Goal: Task Accomplishment & Management: Complete application form

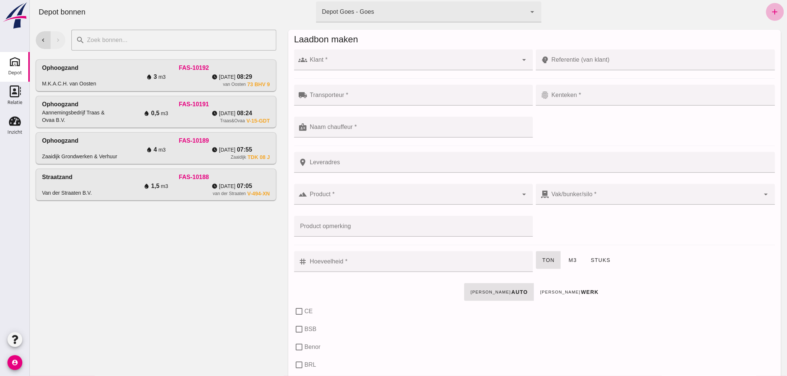
click at [770, 10] on icon "add" at bounding box center [774, 11] width 9 height 9
click div
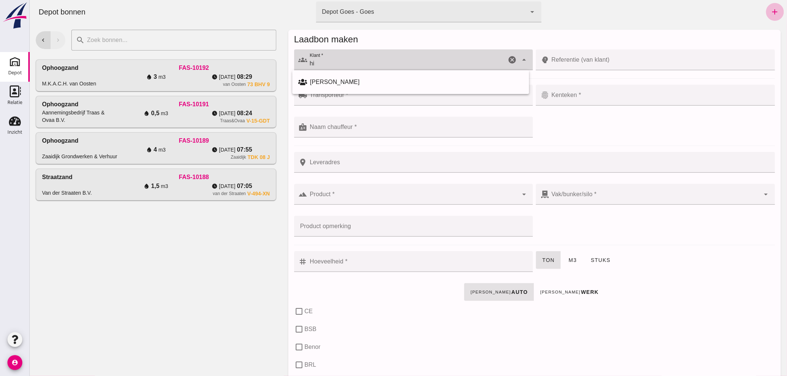
type input "h"
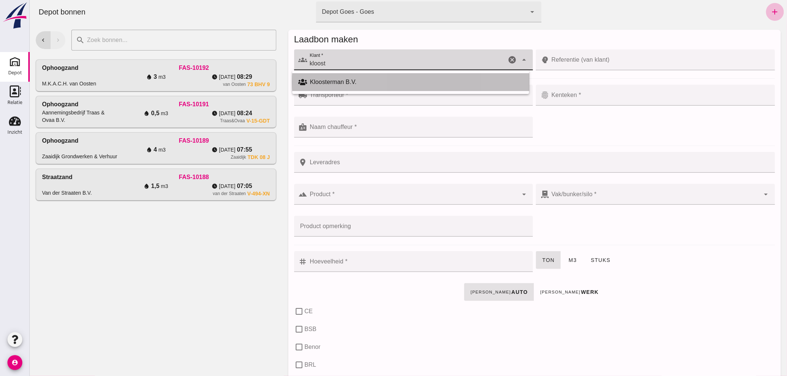
click at [332, 80] on div "Kloosterman B.V." at bounding box center [416, 82] width 213 height 9
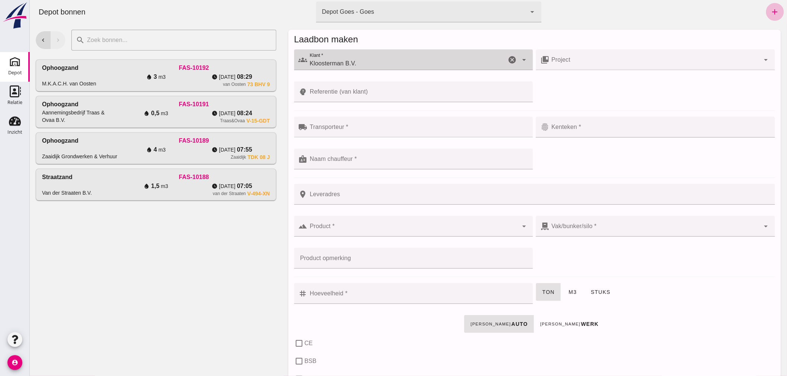
type input "Kloosterman B.V."
click input "Referentie (van klant)"
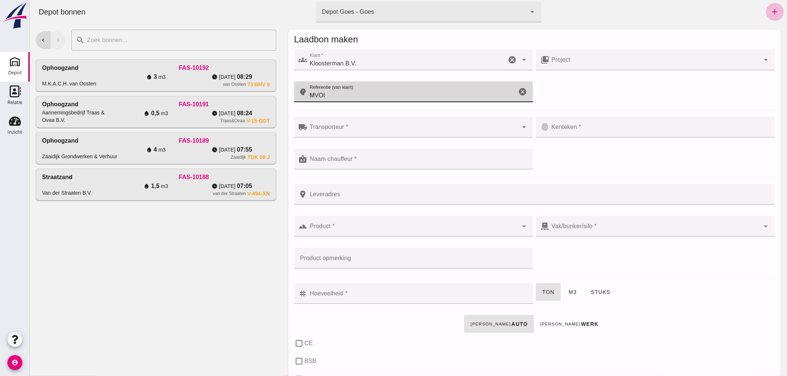
type input "MVOI"
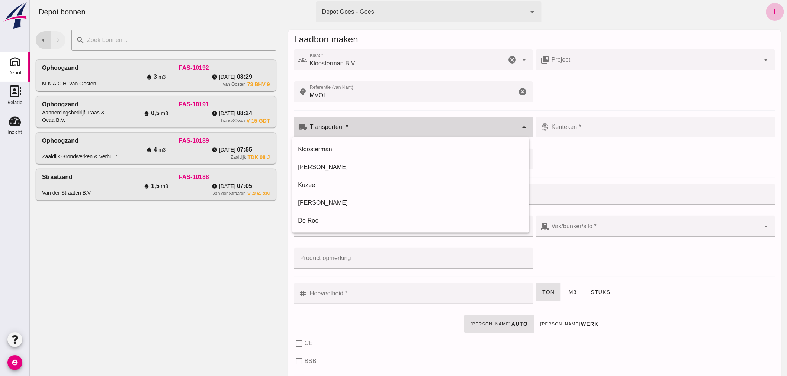
click input "Transporteur *"
click at [347, 146] on div "Kloosterman" at bounding box center [410, 149] width 225 height 9
type input "Kloosterman"
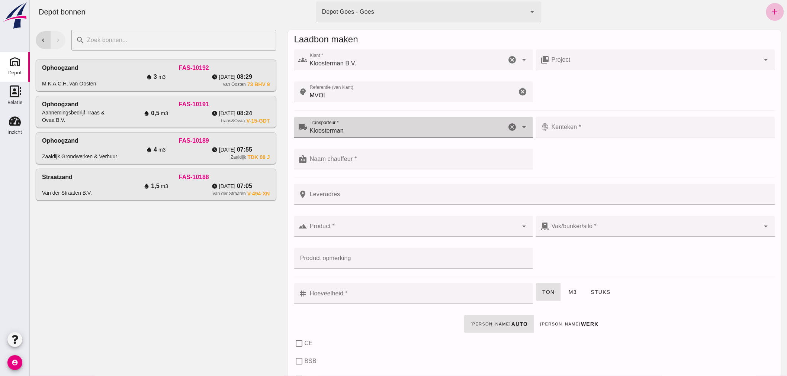
click input "Kenteken *"
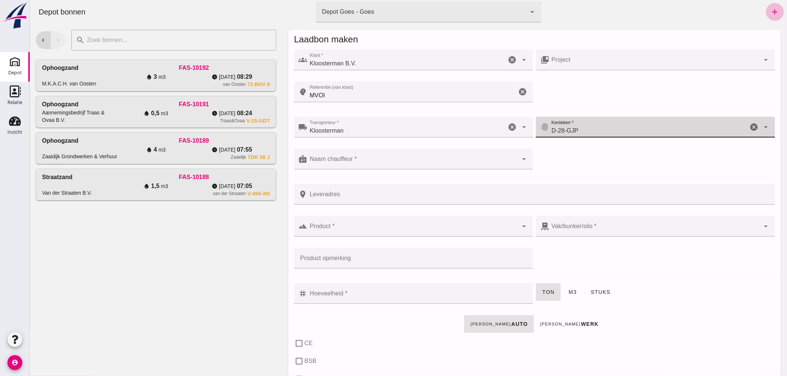
type input "D-28-GJP"
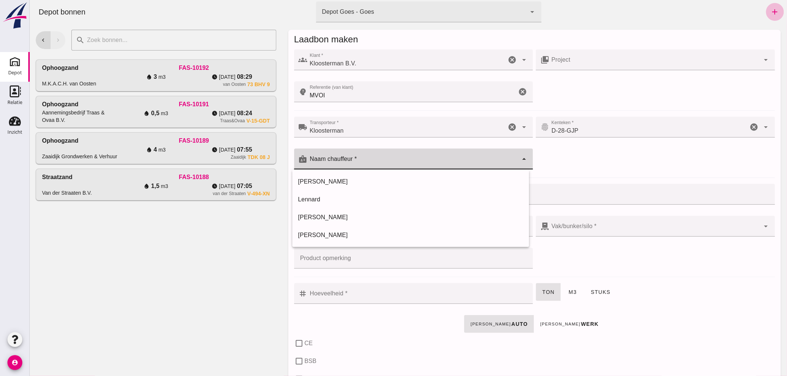
click input "Naam chauffeur *"
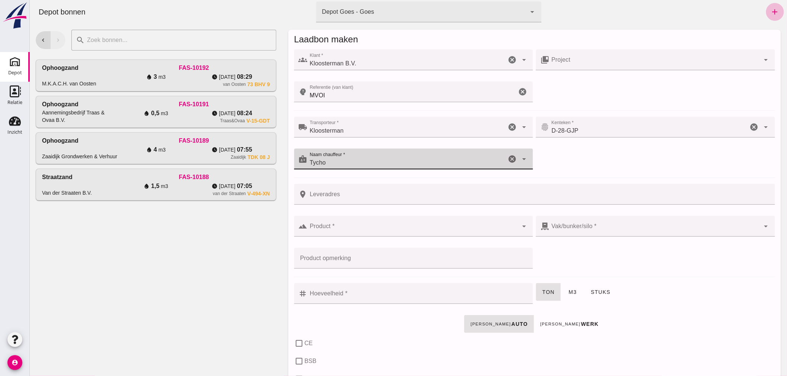
type input "Tycho"
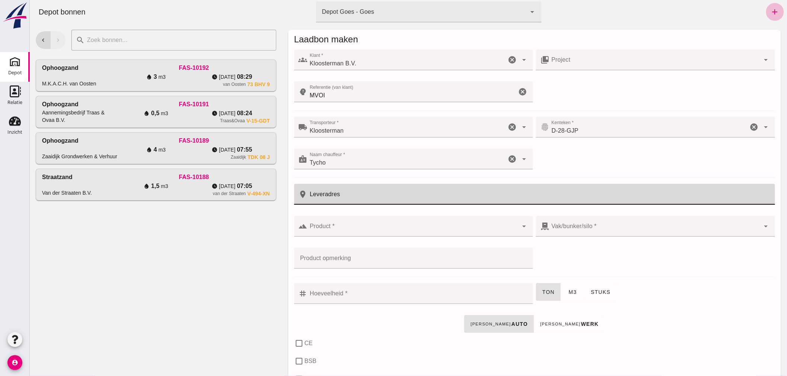
click input "Leveradres"
type input "[PERSON_NAME]"
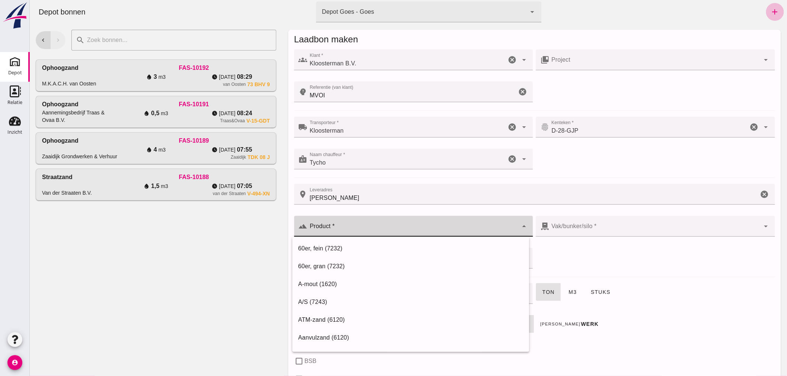
drag, startPoint x: 368, startPoint y: 228, endPoint x: 373, endPoint y: 228, distance: 4.2
click input "Product *"
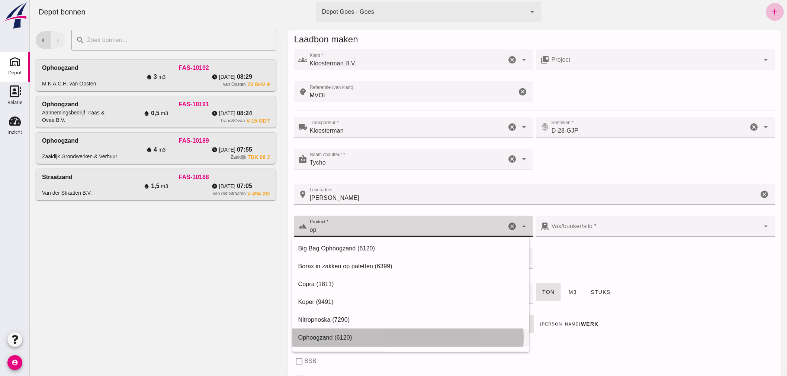
click at [363, 337] on div "Ophoogzand (6120)" at bounding box center [410, 337] width 225 height 9
type input "Ophoogzand (6120)"
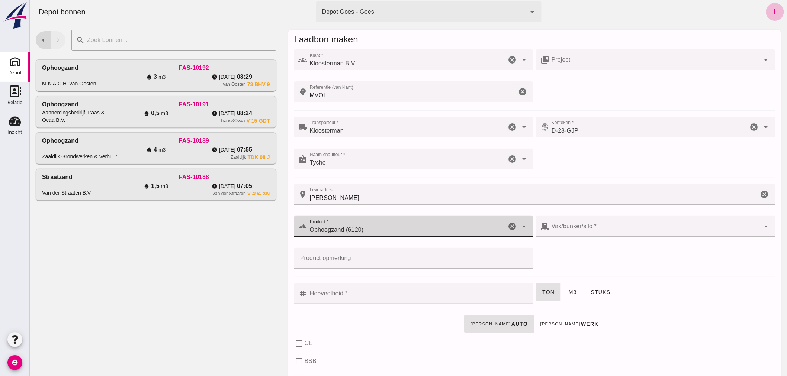
type input "38"
type input "Ophoogzand (6120)"
click input "Hoeveelheid *"
checkbox input "true"
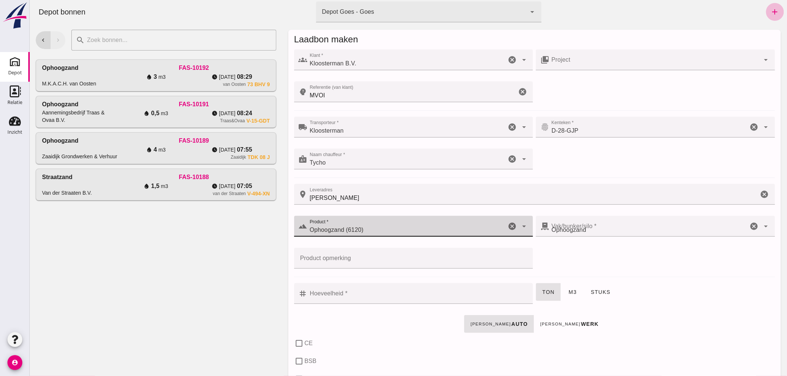
checkbox input "true"
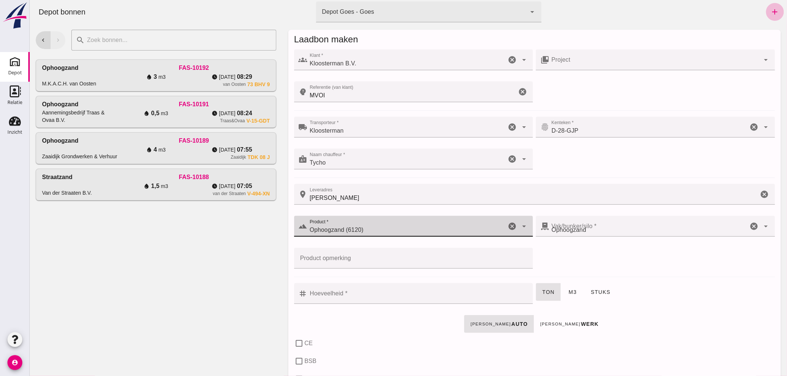
checkbox input "true"
type input "40"
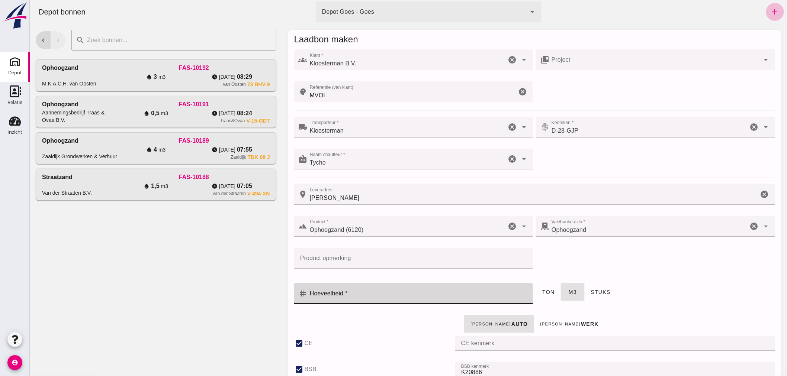
click input "Hoeveelheid *"
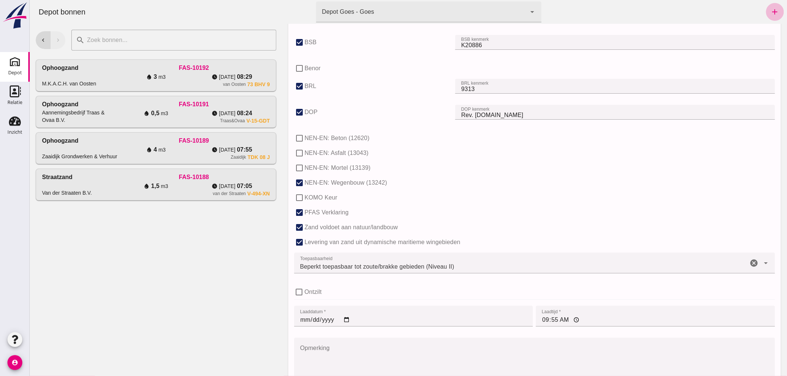
scroll to position [413, 0]
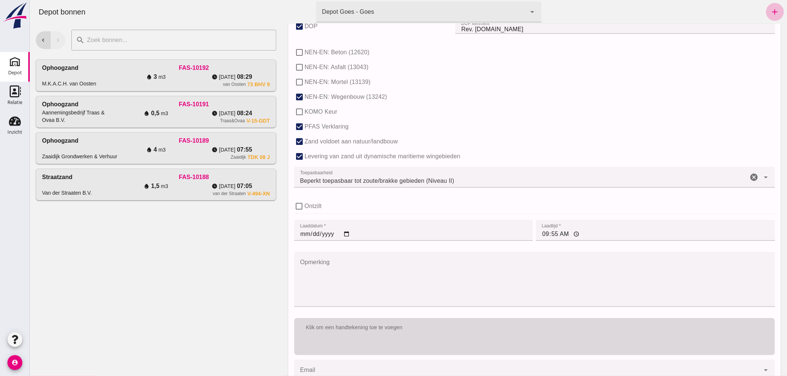
type input "3"
click at [428, 328] on div "Klik om een handtekening toe te voegen" at bounding box center [534, 327] width 469 height 7
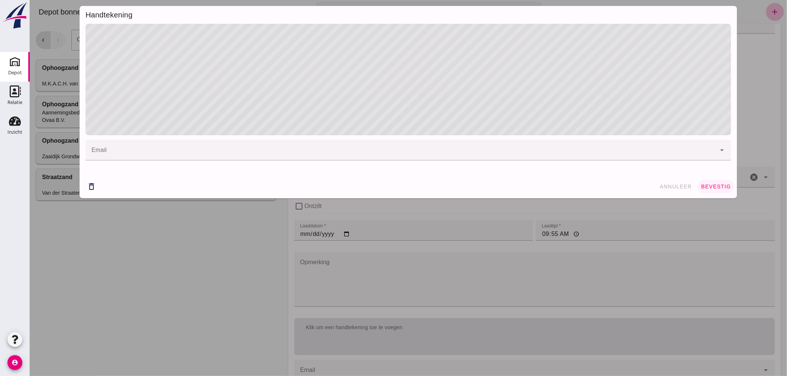
click span "bevestig"
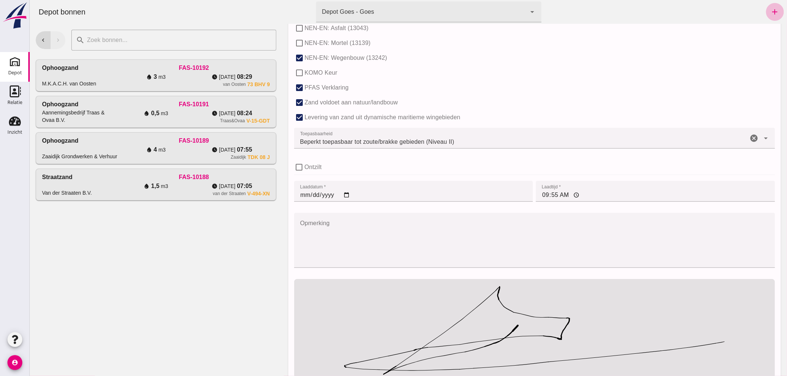
scroll to position [523, 0]
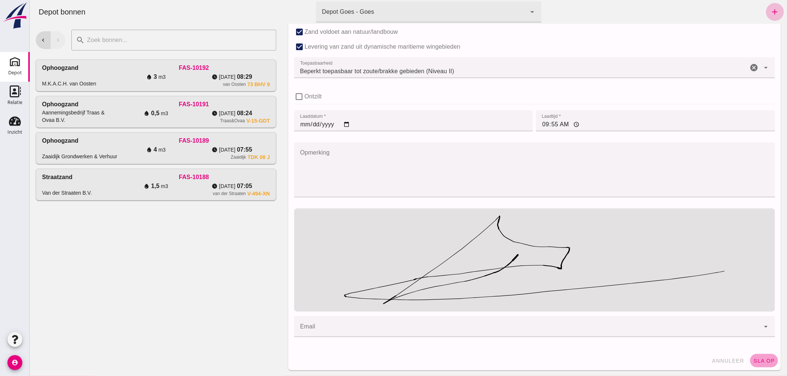
click span "sla op"
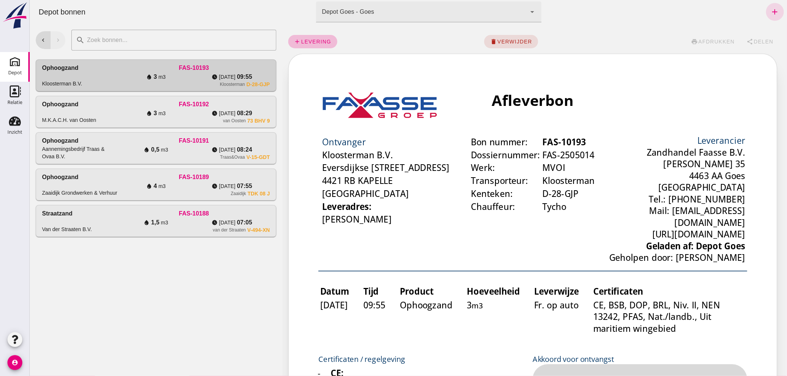
scroll to position [0, 0]
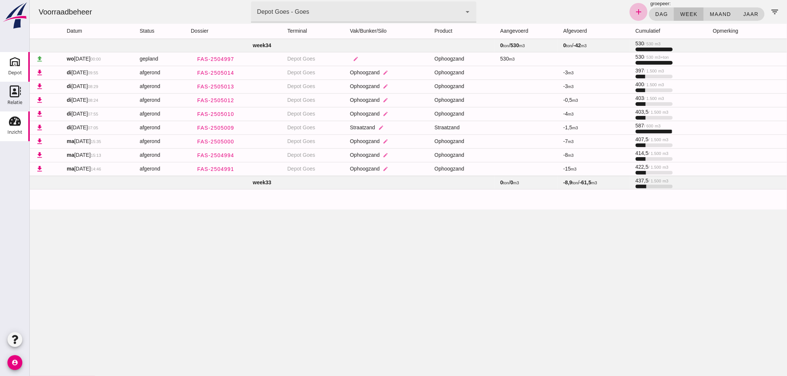
click at [14, 67] on icon "Depot" at bounding box center [15, 62] width 12 height 12
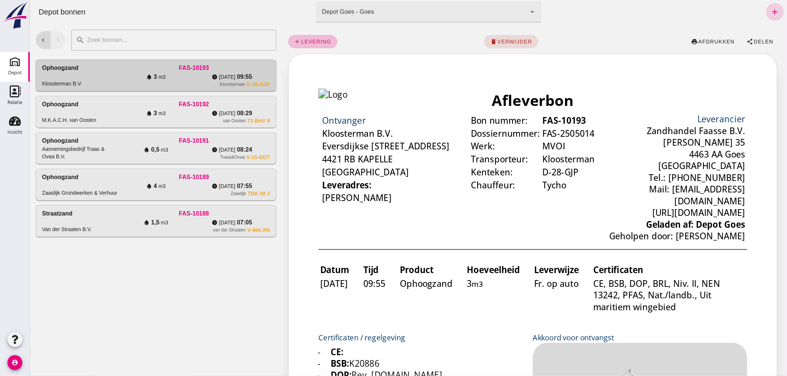
click at [770, 8] on icon "add" at bounding box center [774, 11] width 9 height 9
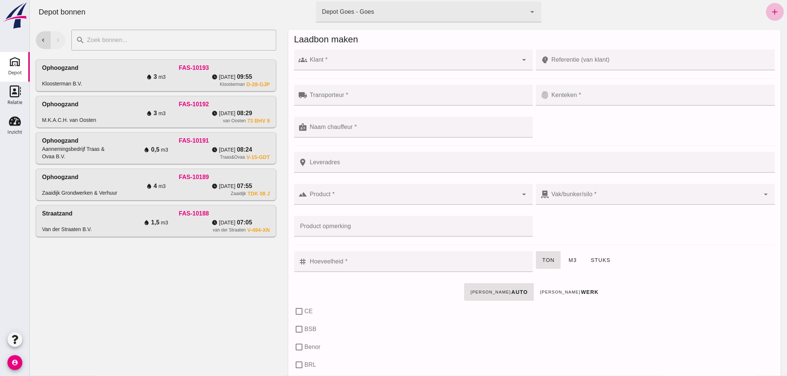
click input "Klant *"
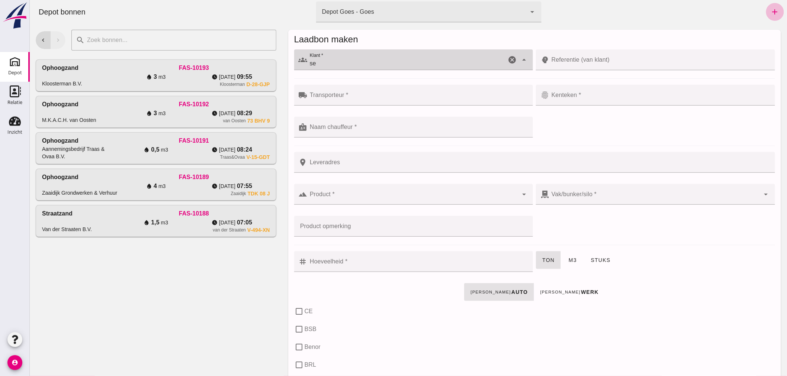
type input "s"
click input "[PERSON_NAME]"
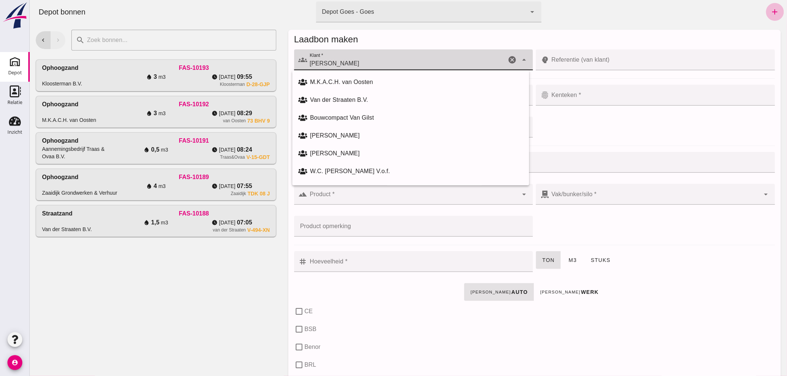
drag, startPoint x: 338, startPoint y: 62, endPoint x: 307, endPoint y: 62, distance: 30.9
click input "[PERSON_NAME]"
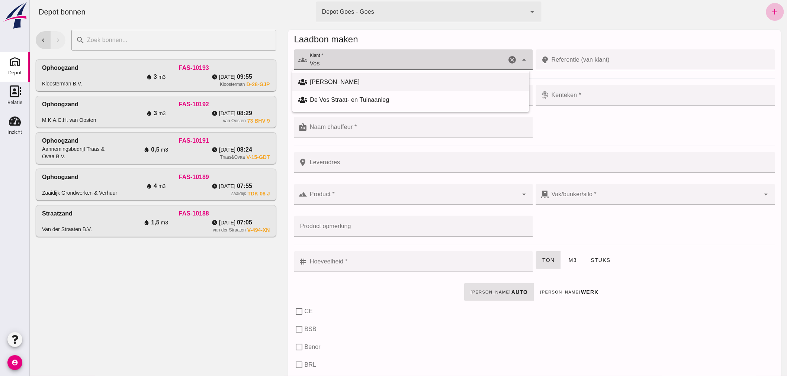
click at [355, 80] on div "[PERSON_NAME]" at bounding box center [416, 82] width 213 height 9
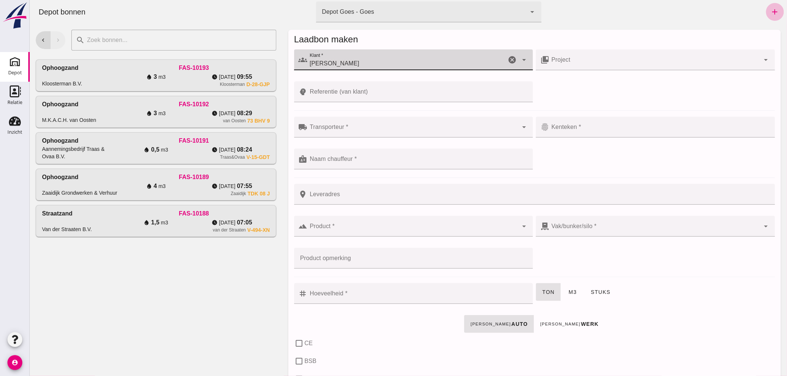
type input "[PERSON_NAME]"
click div
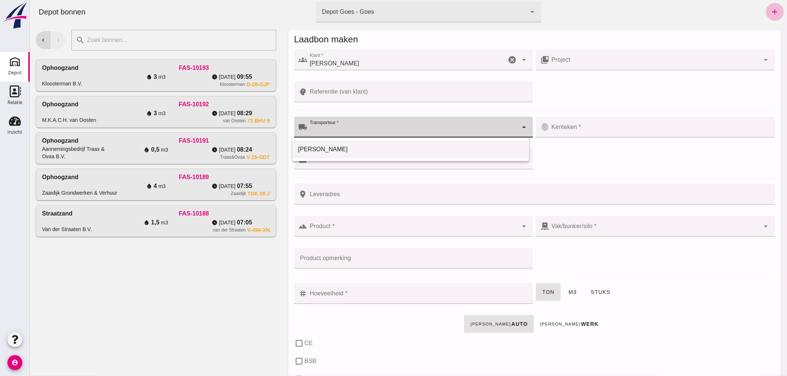
click at [351, 148] on div "[PERSON_NAME]" at bounding box center [410, 149] width 225 height 9
type input "[PERSON_NAME]"
click input "Kenteken *"
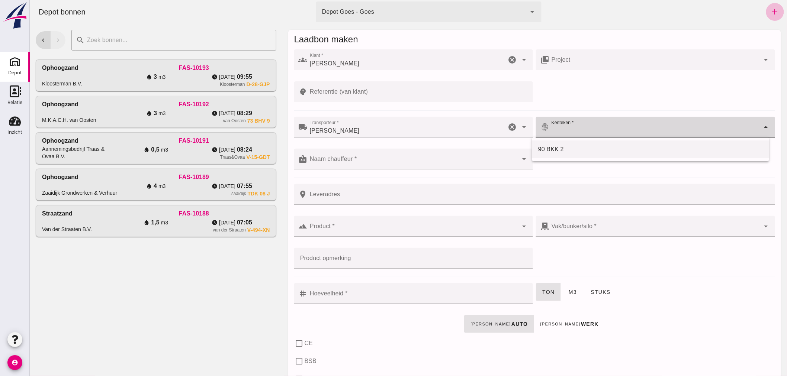
click at [559, 146] on div "90 BKK 2" at bounding box center [650, 149] width 225 height 9
type input "90 BKK 2"
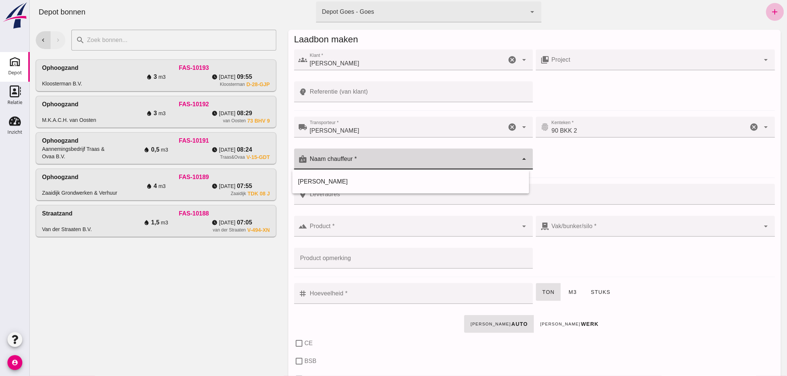
drag, startPoint x: 422, startPoint y: 155, endPoint x: 407, endPoint y: 158, distance: 15.0
click div
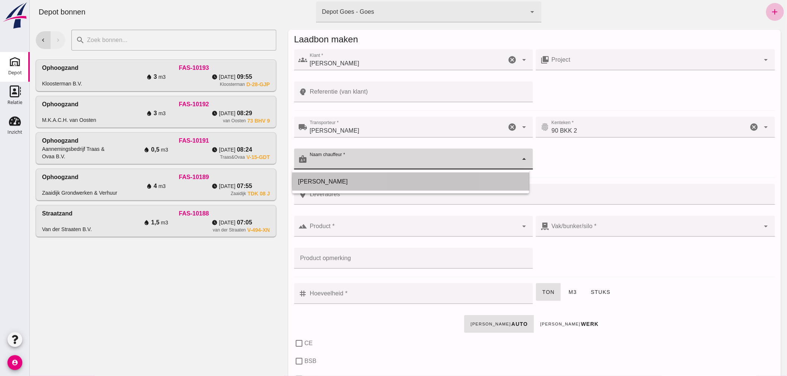
drag, startPoint x: 352, startPoint y: 178, endPoint x: 354, endPoint y: 185, distance: 6.6
click at [352, 178] on div "[PERSON_NAME]" at bounding box center [410, 181] width 225 height 9
type input "[PERSON_NAME]"
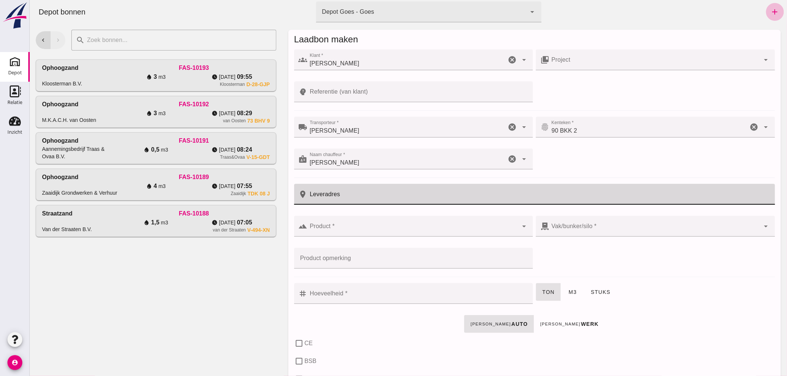
click input "Leveradres"
type input "Goese Diep"
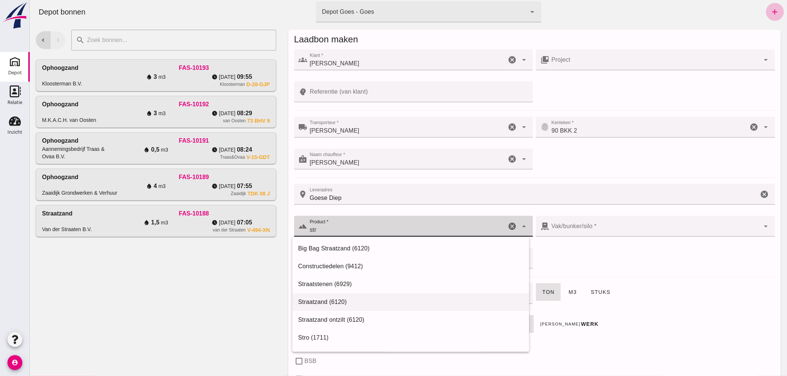
click at [324, 299] on div "Straatzand (6120)" at bounding box center [410, 302] width 225 height 9
type input "Straatzand (6120)"
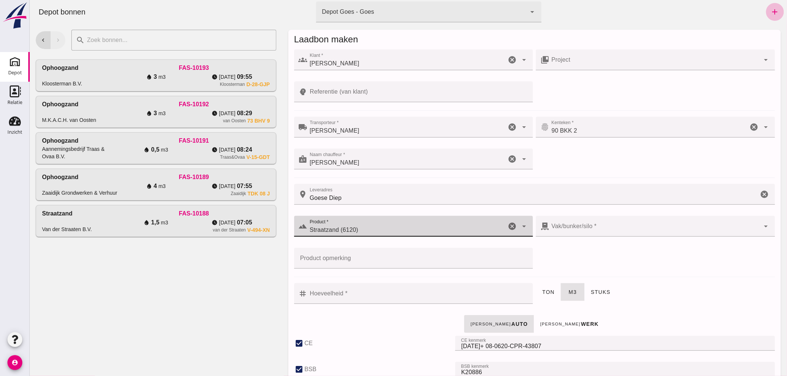
type input "303"
checkbox input "true"
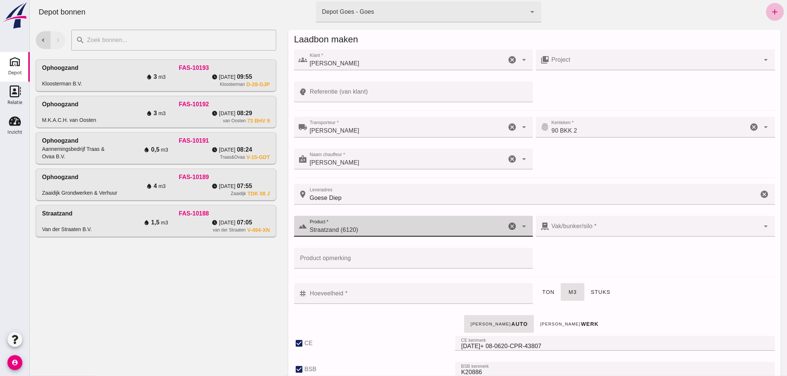
type input "40"
checkbox input "true"
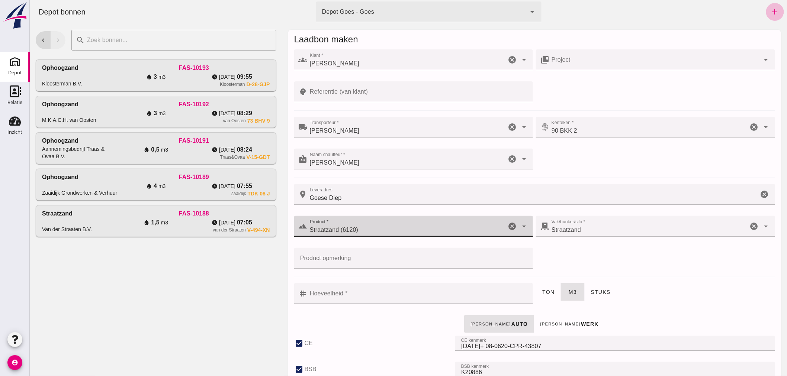
type input "Straatzand (6120)"
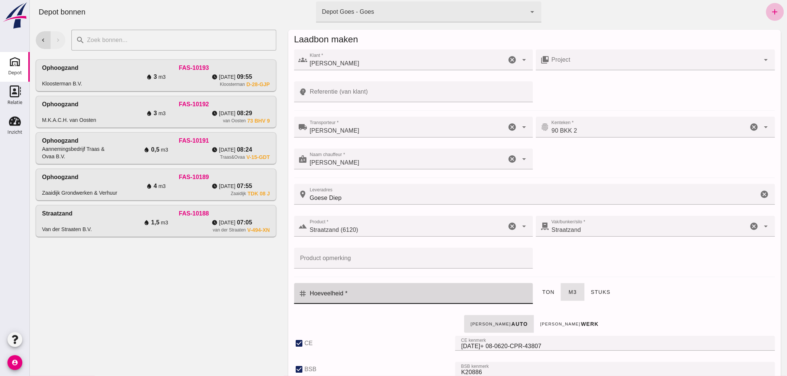
click input "Hoeveelheid *"
click icon "cancel"
type input "5"
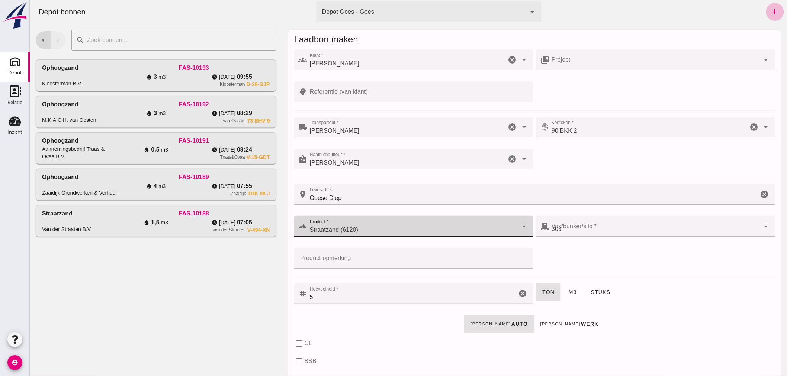
checkbox input "false"
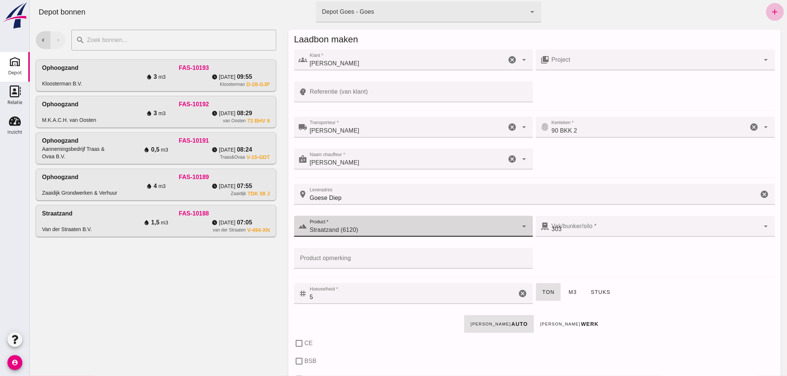
checkbox input "false"
click icon "cancel"
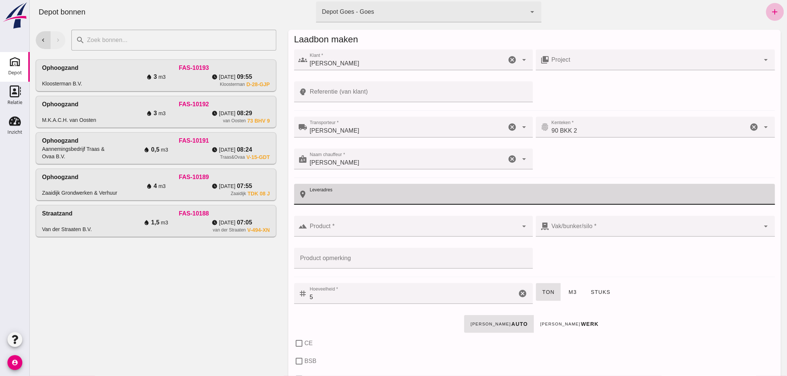
click icon "cancel"
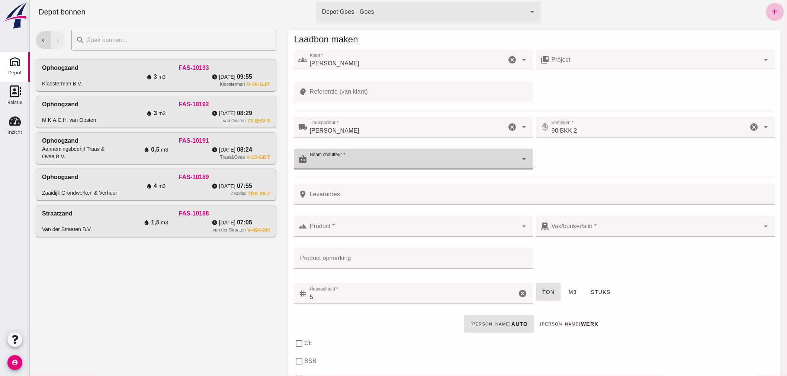
click icon "cancel"
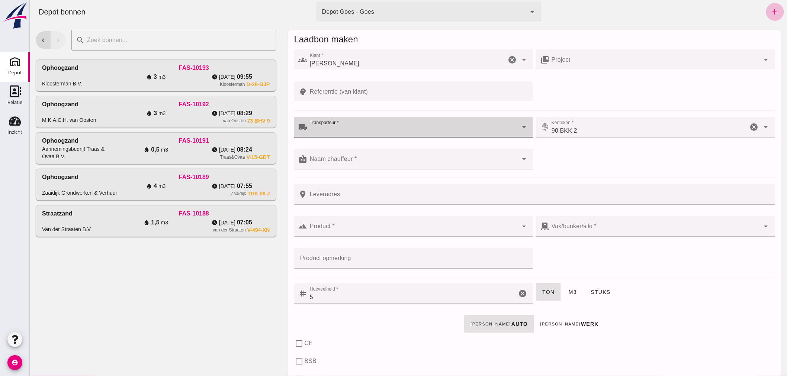
click icon "cancel"
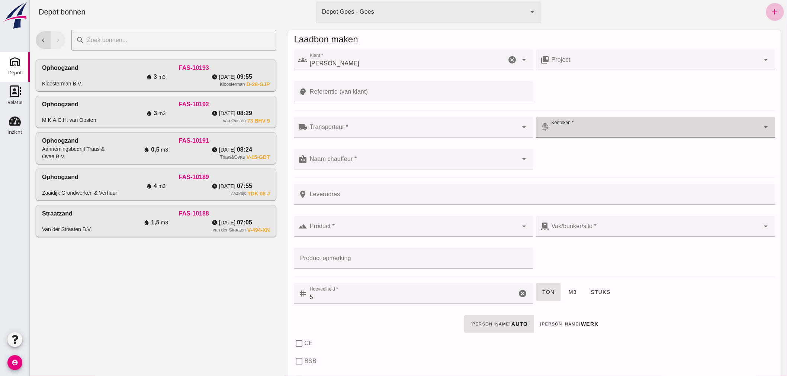
click icon "cancel"
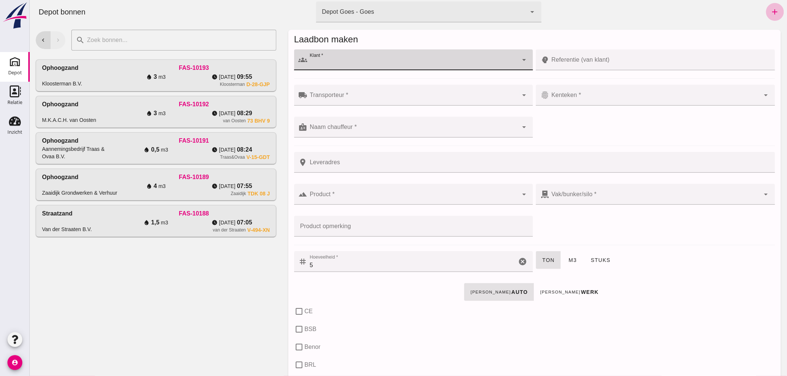
click icon "cancel"
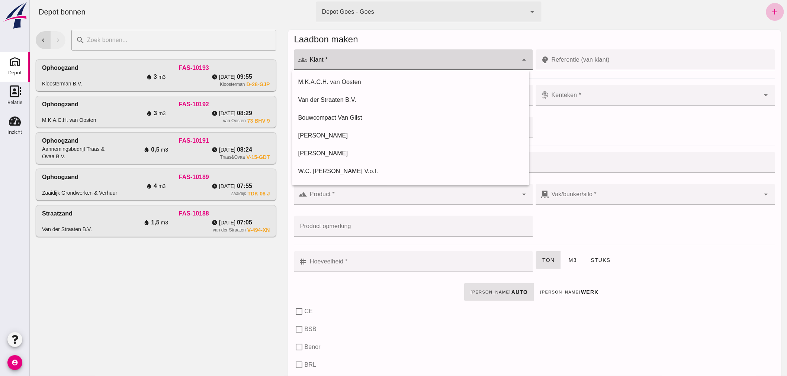
click input "Klant *"
click at [258, 266] on div "chevron_left chevron_right search cancel Ophoogzand Kloosterman B.V. FAS-10193 …" at bounding box center [155, 200] width 252 height 352
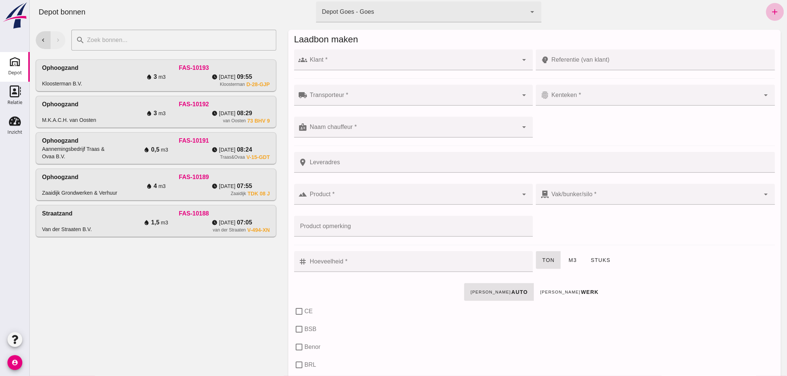
click input "Klant *"
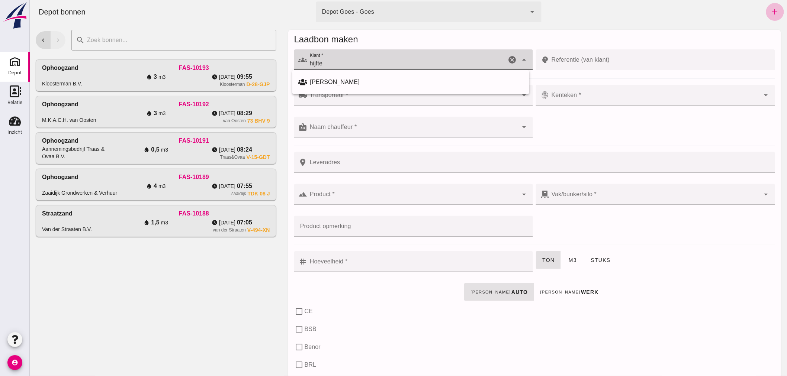
drag, startPoint x: 339, startPoint y: 65, endPoint x: 302, endPoint y: 66, distance: 37.6
click div "groups Klant * Klant * hijfte cancel arrow_drop_down"
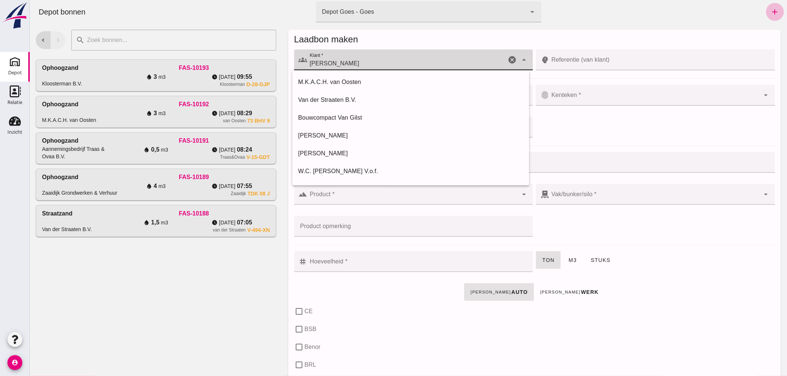
click input "[PERSON_NAME]"
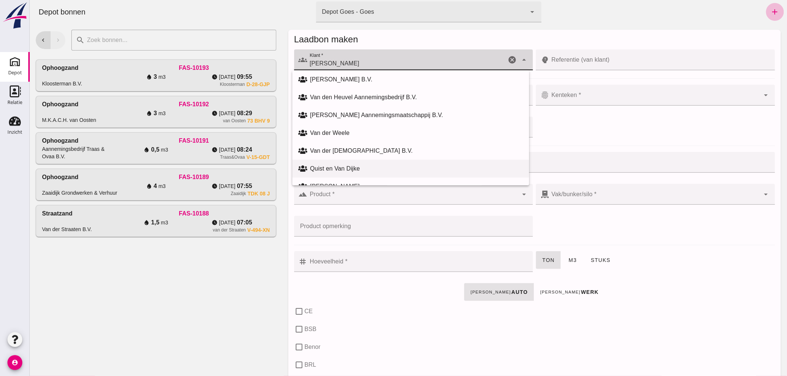
scroll to position [330, 0]
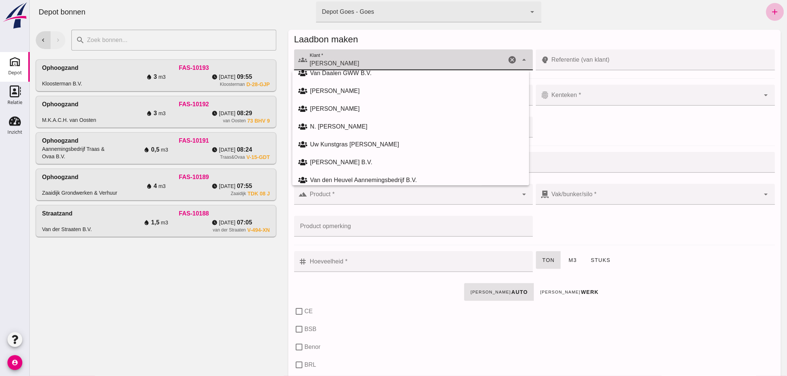
drag, startPoint x: 370, startPoint y: 63, endPoint x: 278, endPoint y: 57, distance: 92.4
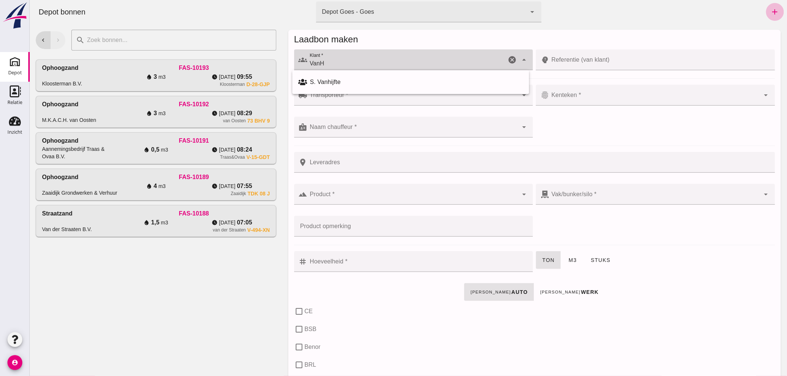
scroll to position [0, 0]
type input "VanHijf"
click icon "cancel"
click div "S van hijfte"
click input "S van hijfte"
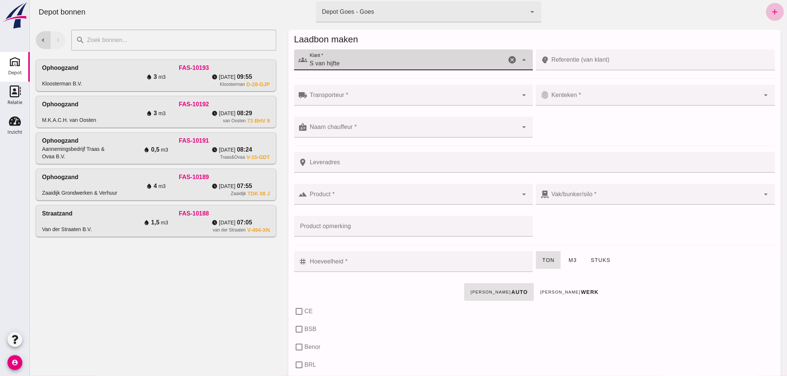
drag, startPoint x: 340, startPoint y: 62, endPoint x: 296, endPoint y: 59, distance: 43.6
click div "groups Klant * Klant * S van hijfte cancel arrow_drop_down"
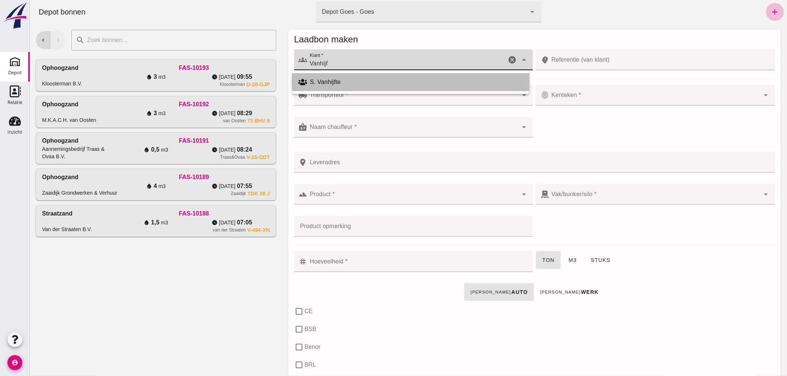
click at [331, 81] on div "S. Vanhijfte" at bounding box center [416, 82] width 213 height 9
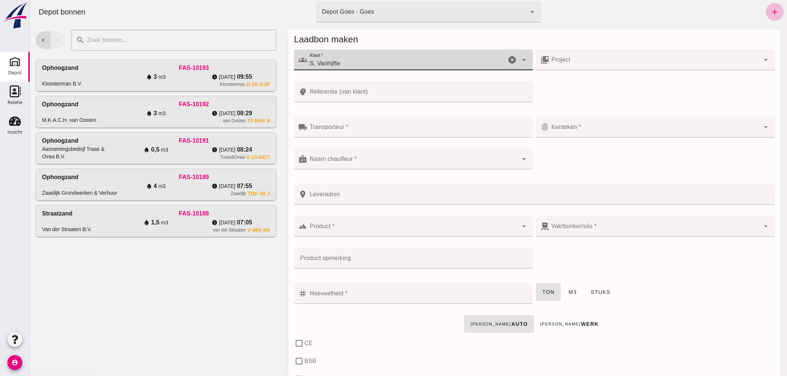
click input "S. Vanhijfte"
type input "S. Van hijfte"
click input "Transporteur *"
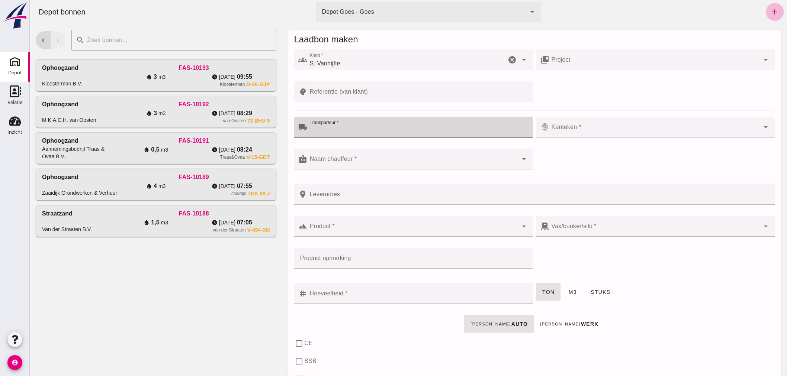
click input "Transporteur *"
type input "S. Vanhijfte"
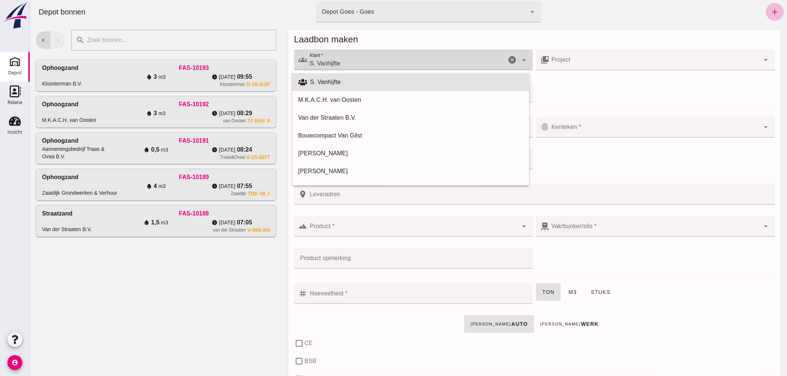
drag, startPoint x: 307, startPoint y: 65, endPoint x: 312, endPoint y: 64, distance: 5.0
click input "S. Vanhijfte"
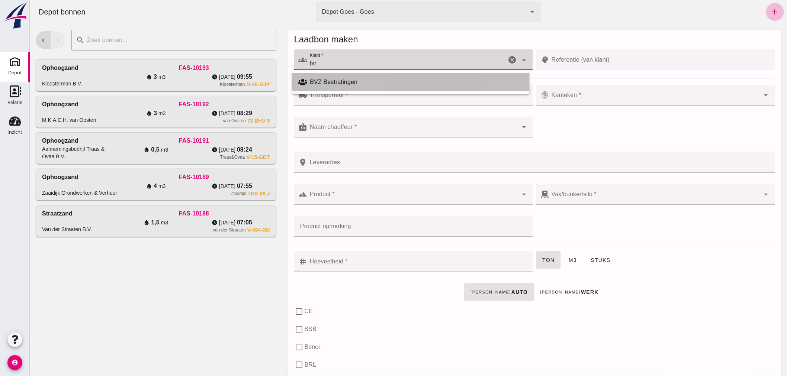
click at [386, 80] on div "BVZ Bestratingen" at bounding box center [416, 82] width 213 height 9
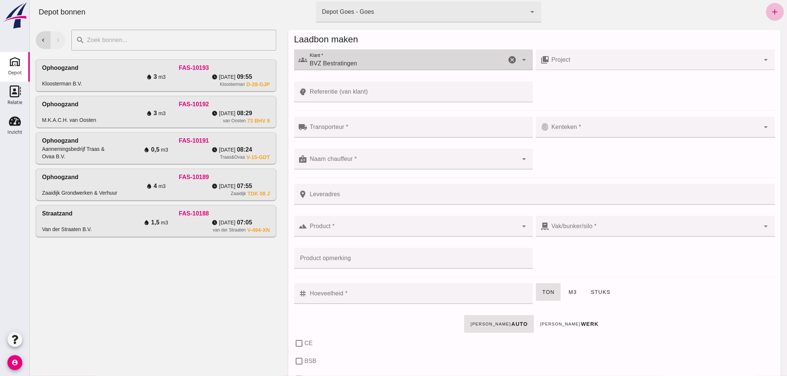
type input "BVZ Bestratingen"
click div
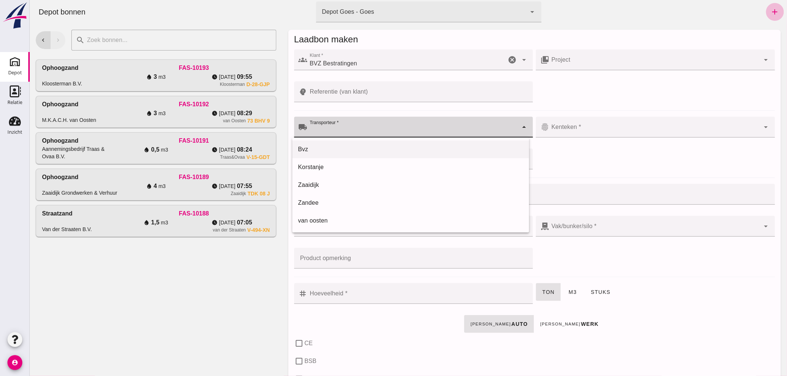
click at [344, 151] on div "Bvz" at bounding box center [410, 149] width 225 height 9
type input "Bvz"
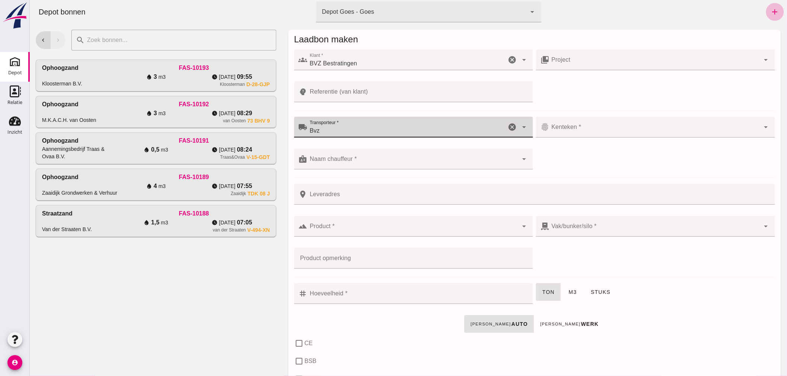
click input "Kenteken *"
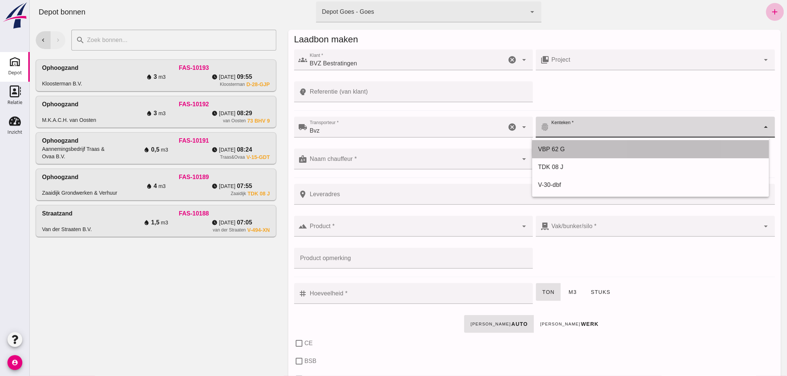
click at [583, 149] on div "VBP 62 G" at bounding box center [650, 149] width 225 height 9
type input "VBP 62 G"
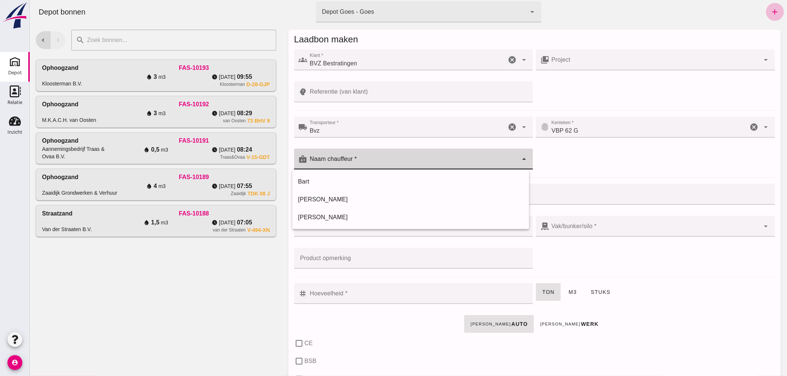
click input "Naam chauffeur *"
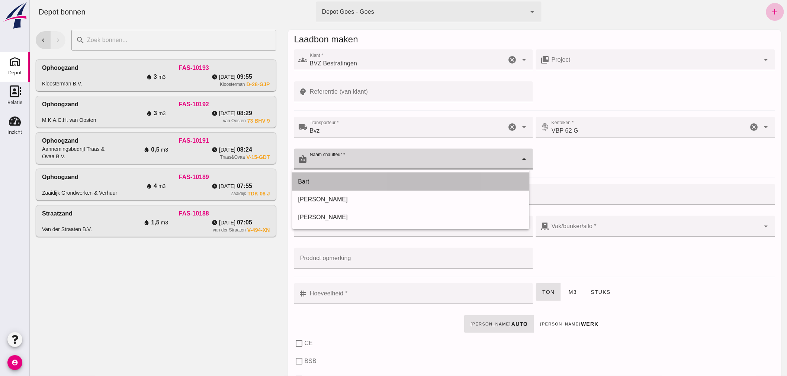
click at [349, 177] on div "Bart" at bounding box center [410, 181] width 225 height 9
type input "Bart"
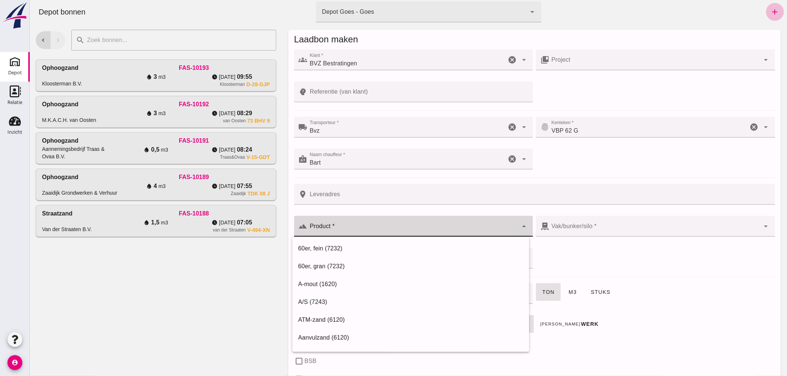
click input "Product *"
click at [367, 264] on div "Big Bag Brekerzand (Kalksteen) (6120)" at bounding box center [410, 266] width 225 height 9
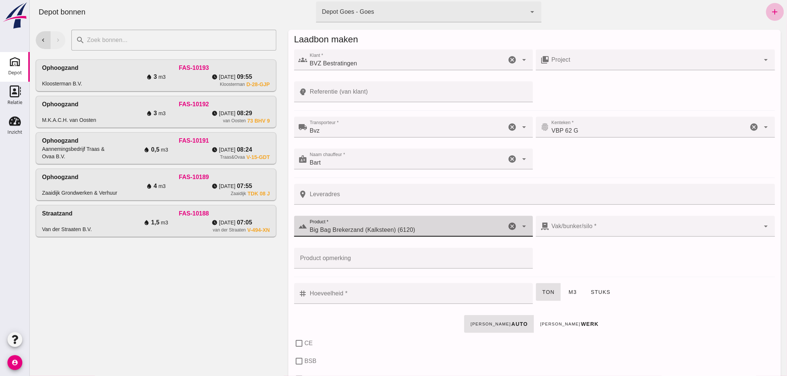
type input "Big Bag Brekerzand (Kalksteen) (6120)"
click input "Hoeveelheid *"
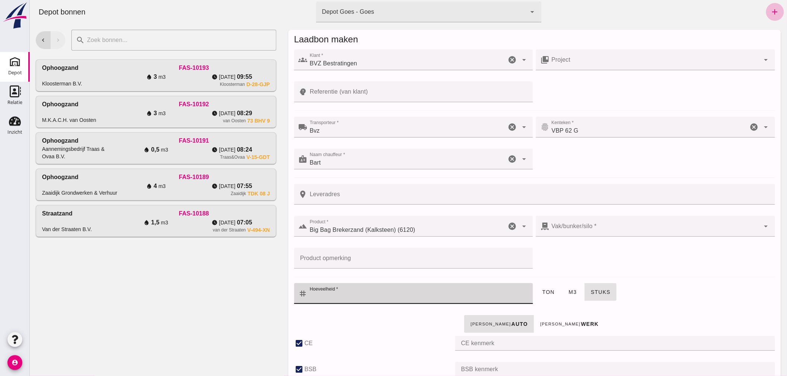
type input "301"
checkbox input "true"
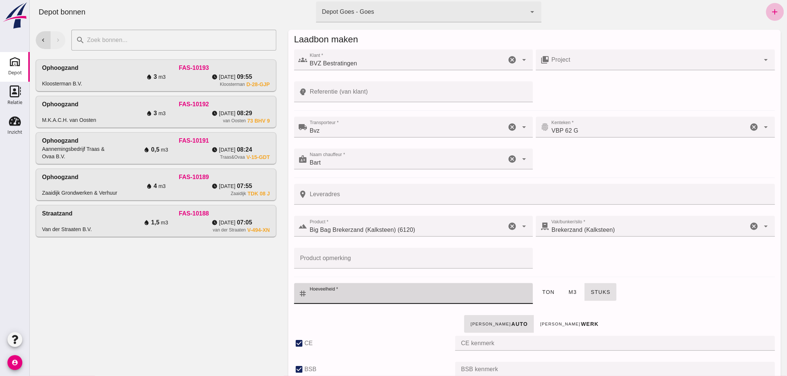
click icon "cancel"
checkbox input "false"
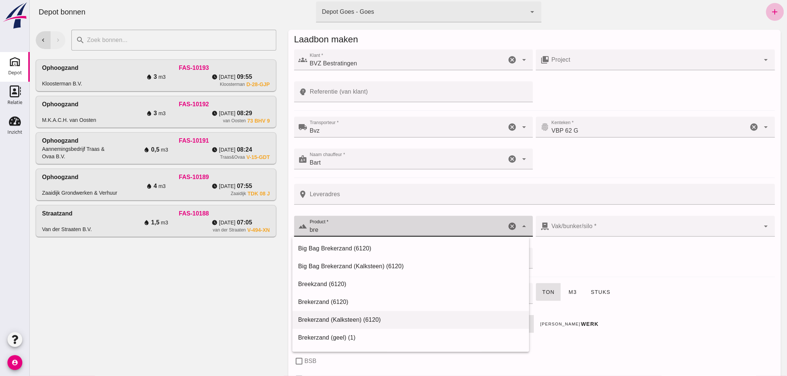
click at [329, 319] on div "Brekerzand (Kalksteen) (6120)" at bounding box center [410, 320] width 225 height 9
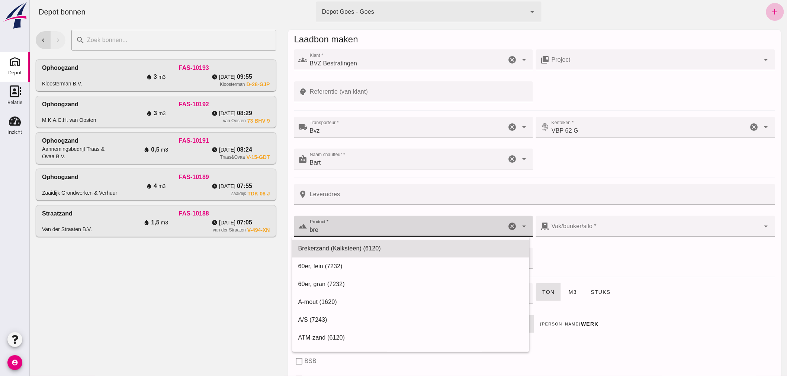
type input "Brekerzand (Kalksteen) (6120)"
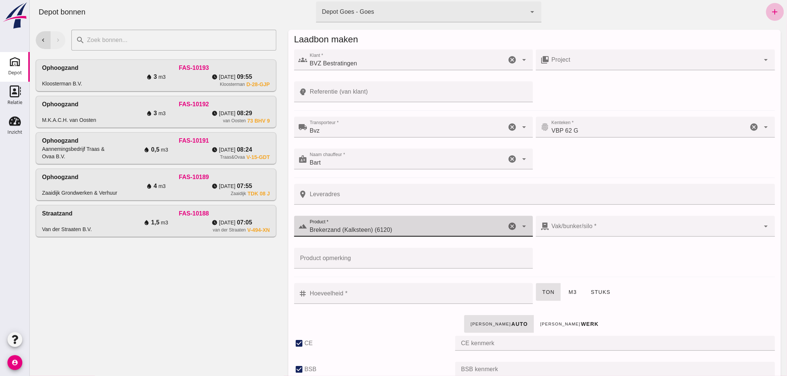
type input "301"
checkbox input "true"
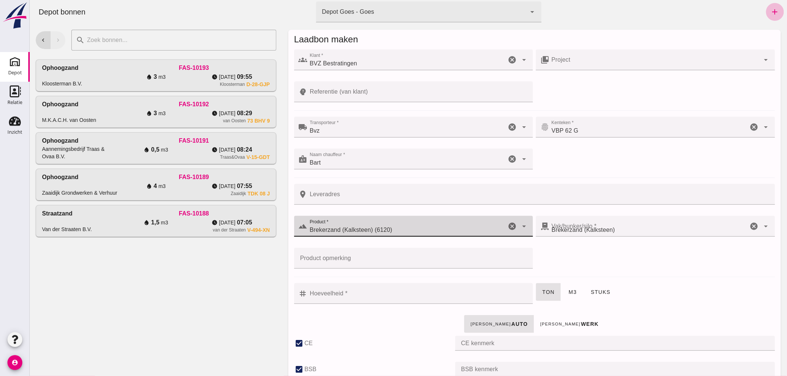
type input "Brekerzand (Kalksteen) (6120)"
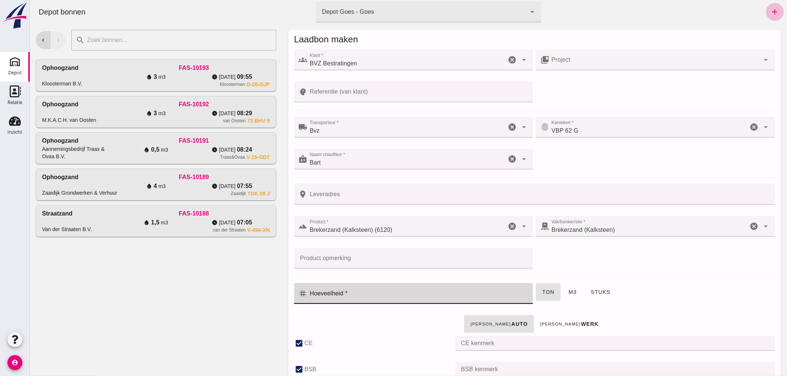
click input "Hoeveelheid *"
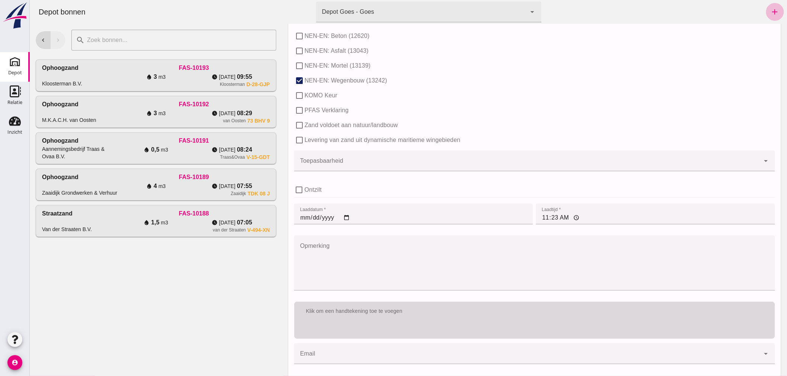
scroll to position [448, 0]
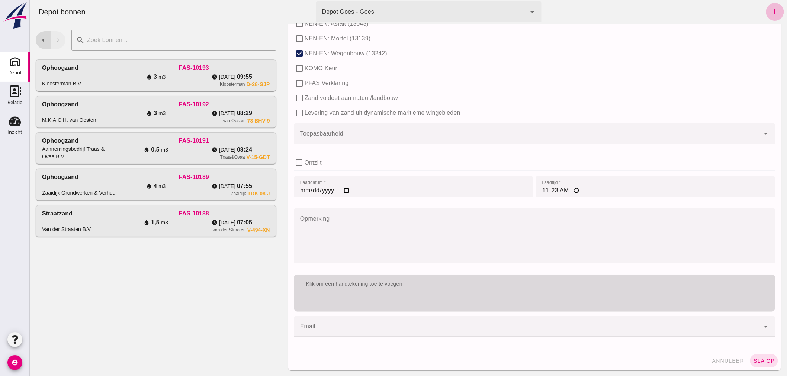
type input "0.9"
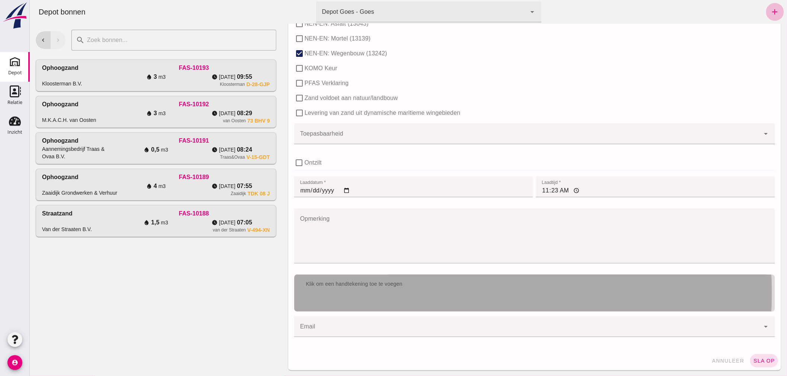
click at [475, 284] on div "Klik om een handtekening toe te voegen" at bounding box center [534, 284] width 469 height 7
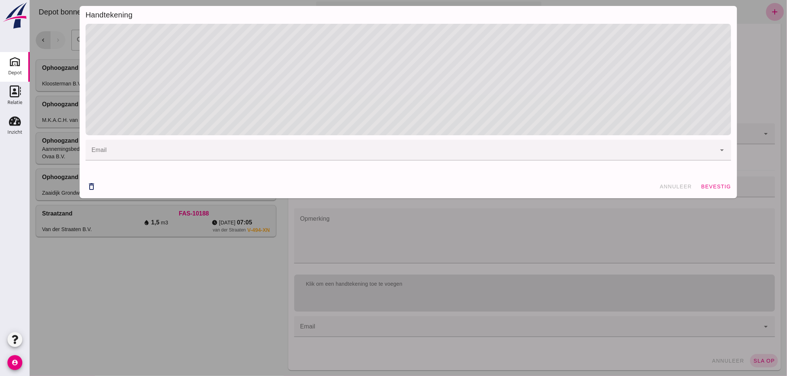
click span "bevestig"
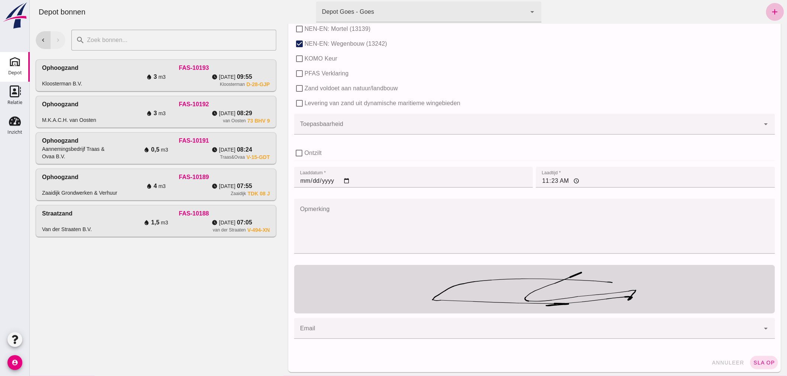
scroll to position [460, 0]
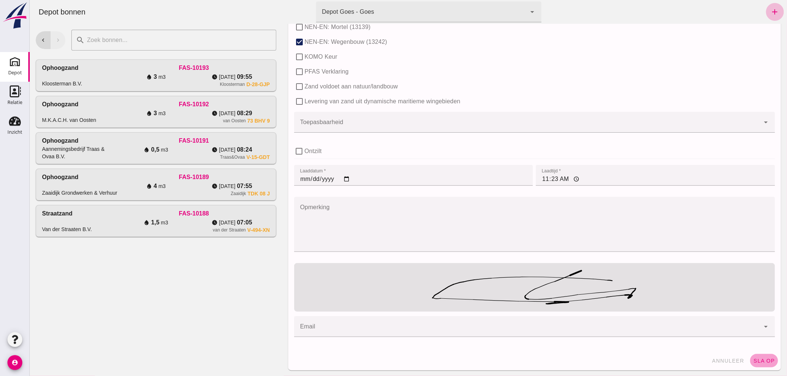
click span "sla op"
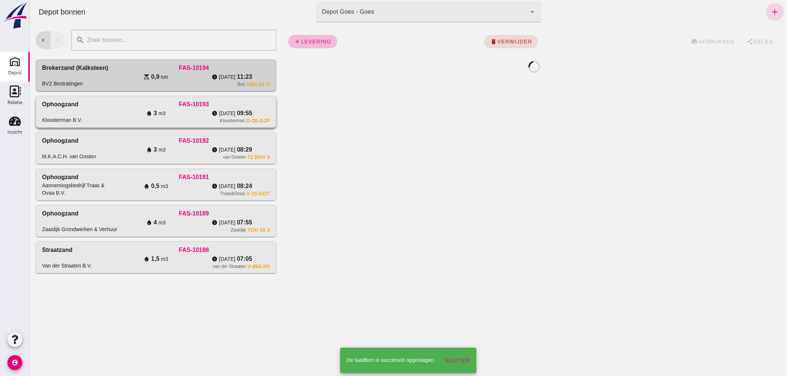
scroll to position [0, 0]
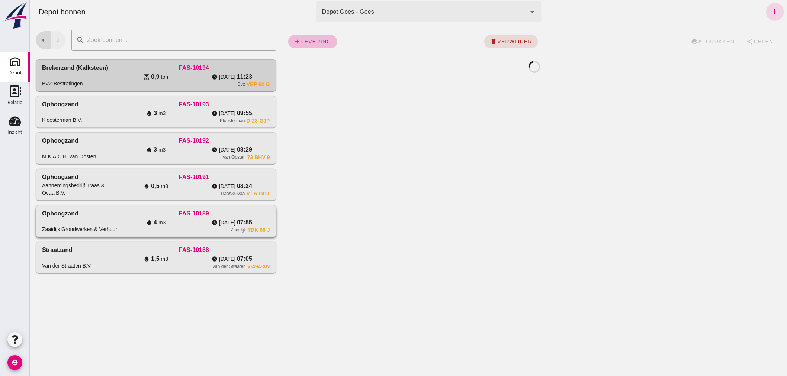
click at [91, 220] on div "Ophoogzand Zaaidijk Grondwerken & Verhuur" at bounding box center [80, 221] width 76 height 24
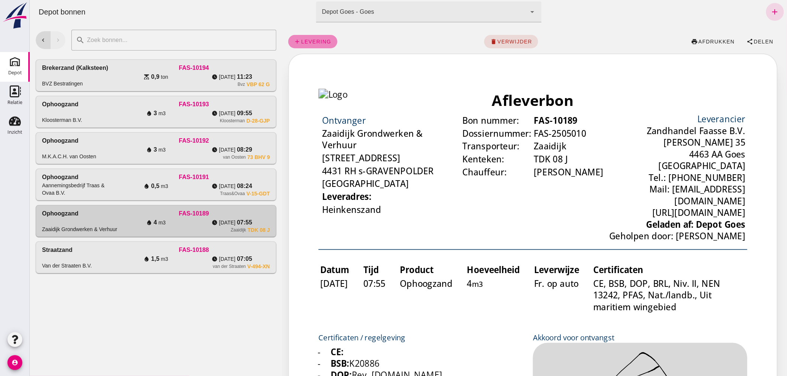
click span "levering"
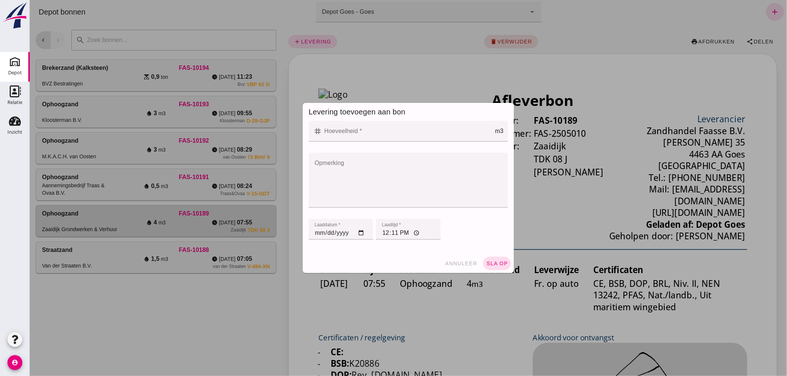
click input "Hoeveelheid *"
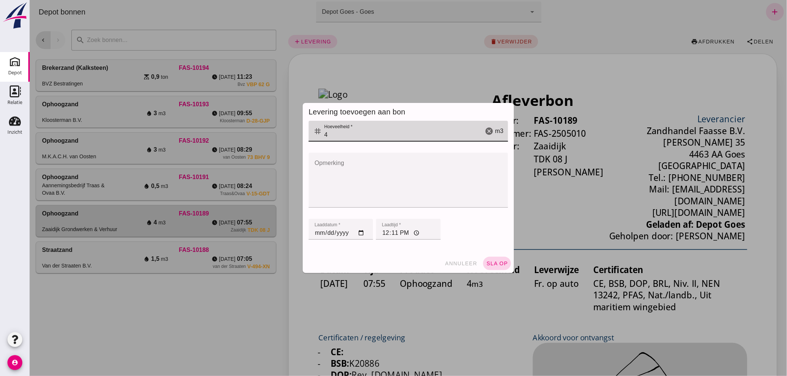
type input "4"
click button "sla op"
